Goal: Information Seeking & Learning: Learn about a topic

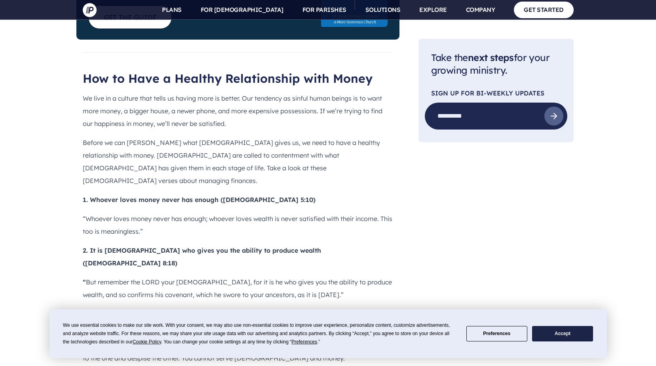
scroll to position [673, 0]
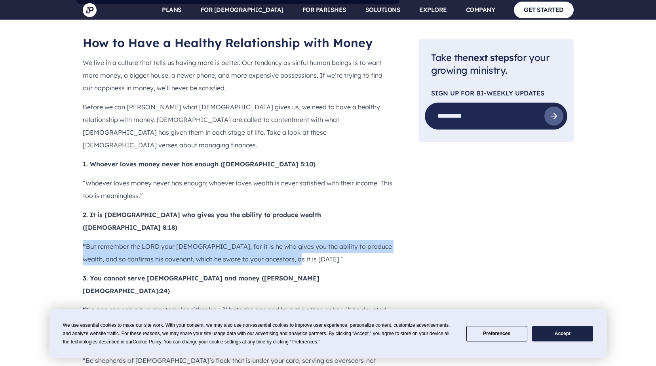
drag, startPoint x: 309, startPoint y: 204, endPoint x: 76, endPoint y: 185, distance: 233.8
copy p "“ But remember the LORD your [DEMOGRAPHIC_DATA], for it is he who gives you the…"
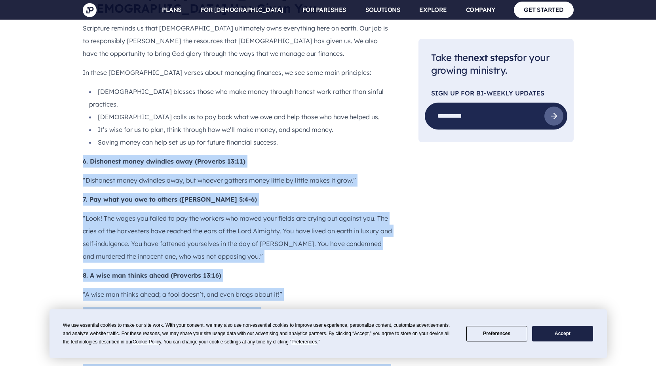
scroll to position [1118, 0]
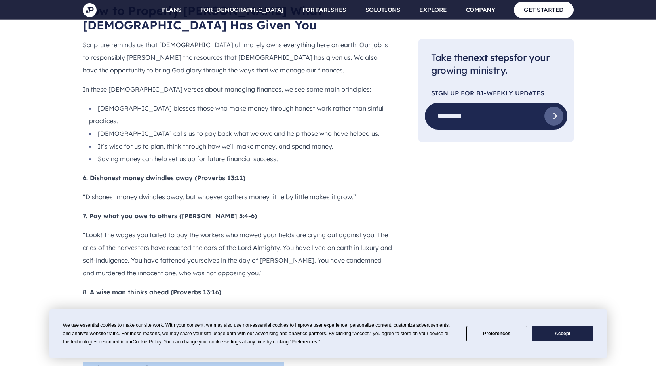
drag, startPoint x: 209, startPoint y: 163, endPoint x: 79, endPoint y: 256, distance: 159.9
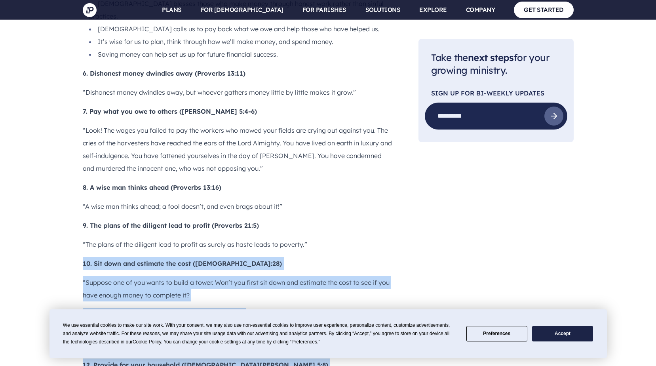
scroll to position [1236, 0]
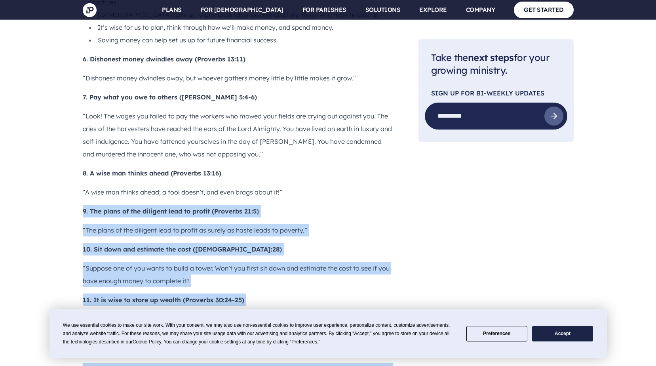
drag, startPoint x: 210, startPoint y: 267, endPoint x: 78, endPoint y: 93, distance: 218.2
copy div "9. The plans of the diligent lead to profit (Proverbs 21:5) “The plans of the d…"
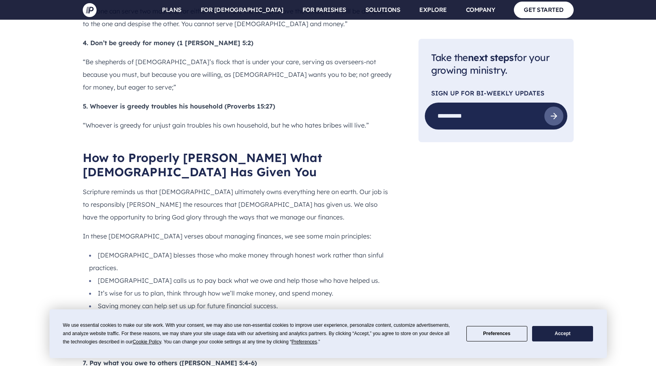
scroll to position [959, 0]
